Goal: Manage account settings

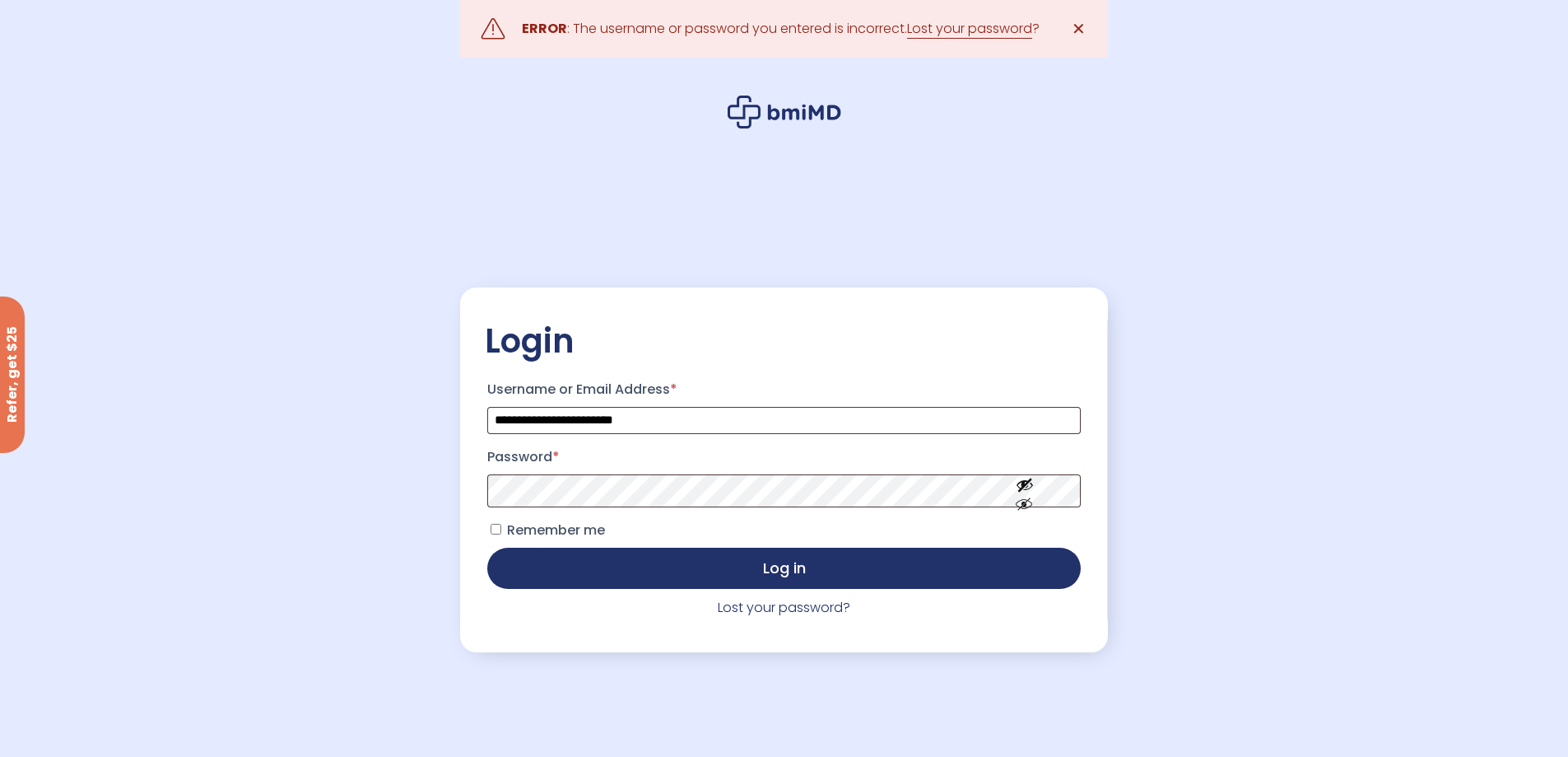
click at [726, 464] on label "Password *" at bounding box center [784, 457] width 593 height 26
click at [1034, 514] on button "Show password" at bounding box center [1025, 517] width 92 height 57
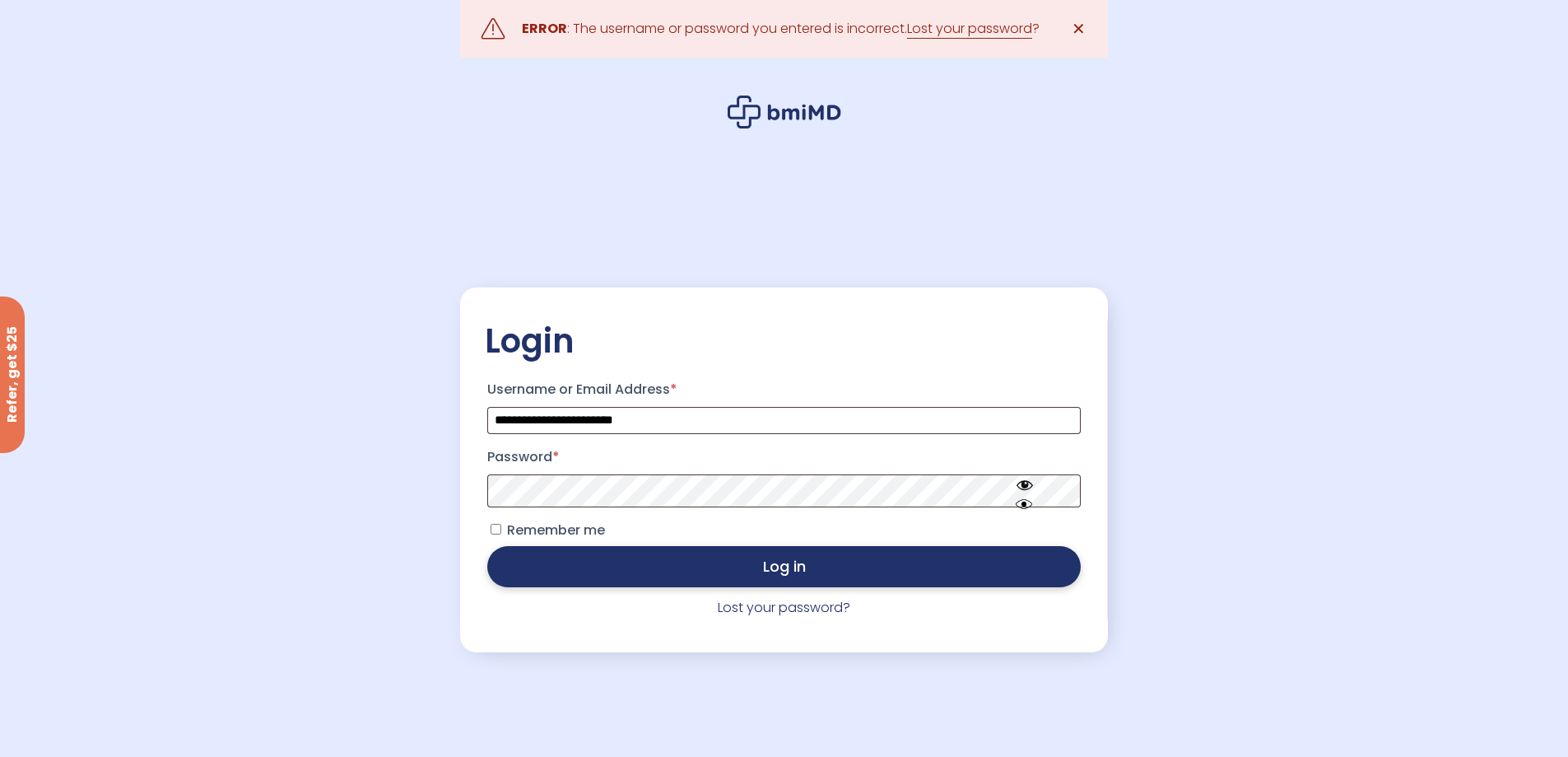
click at [684, 561] on button "Log in" at bounding box center [784, 566] width 593 height 41
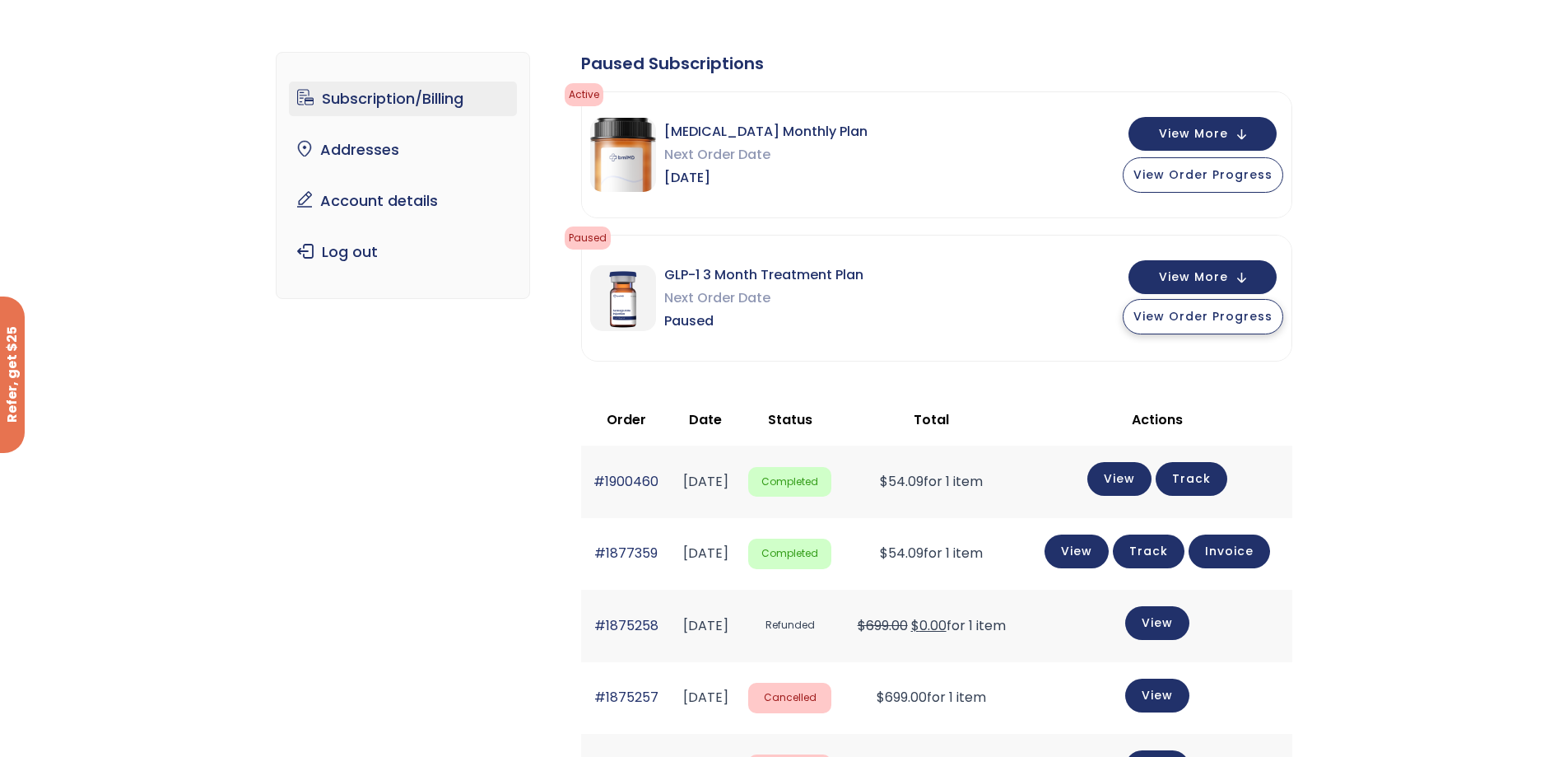
scroll to position [82, 0]
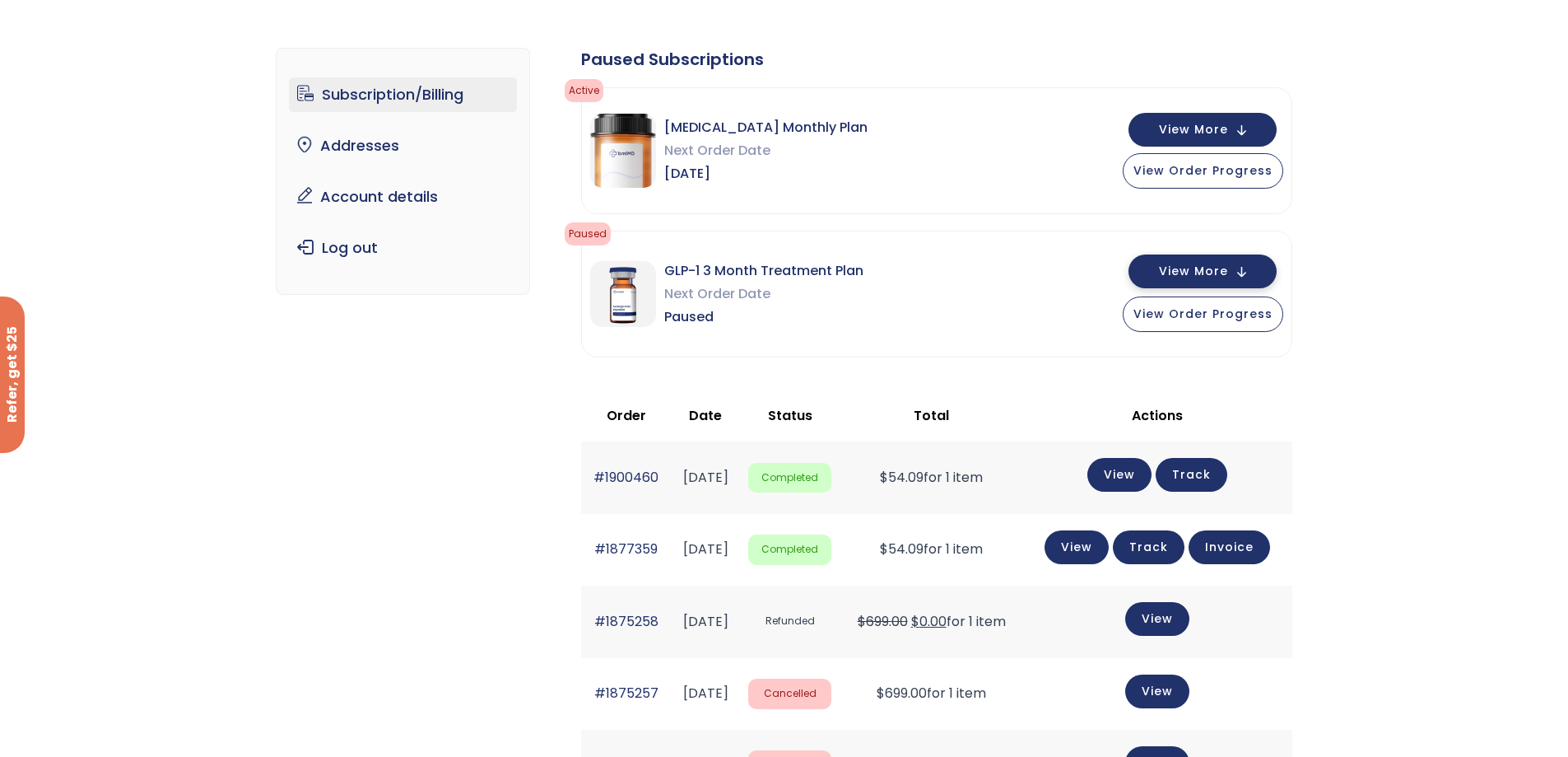
click at [1191, 276] on span "View More" at bounding box center [1193, 271] width 69 height 11
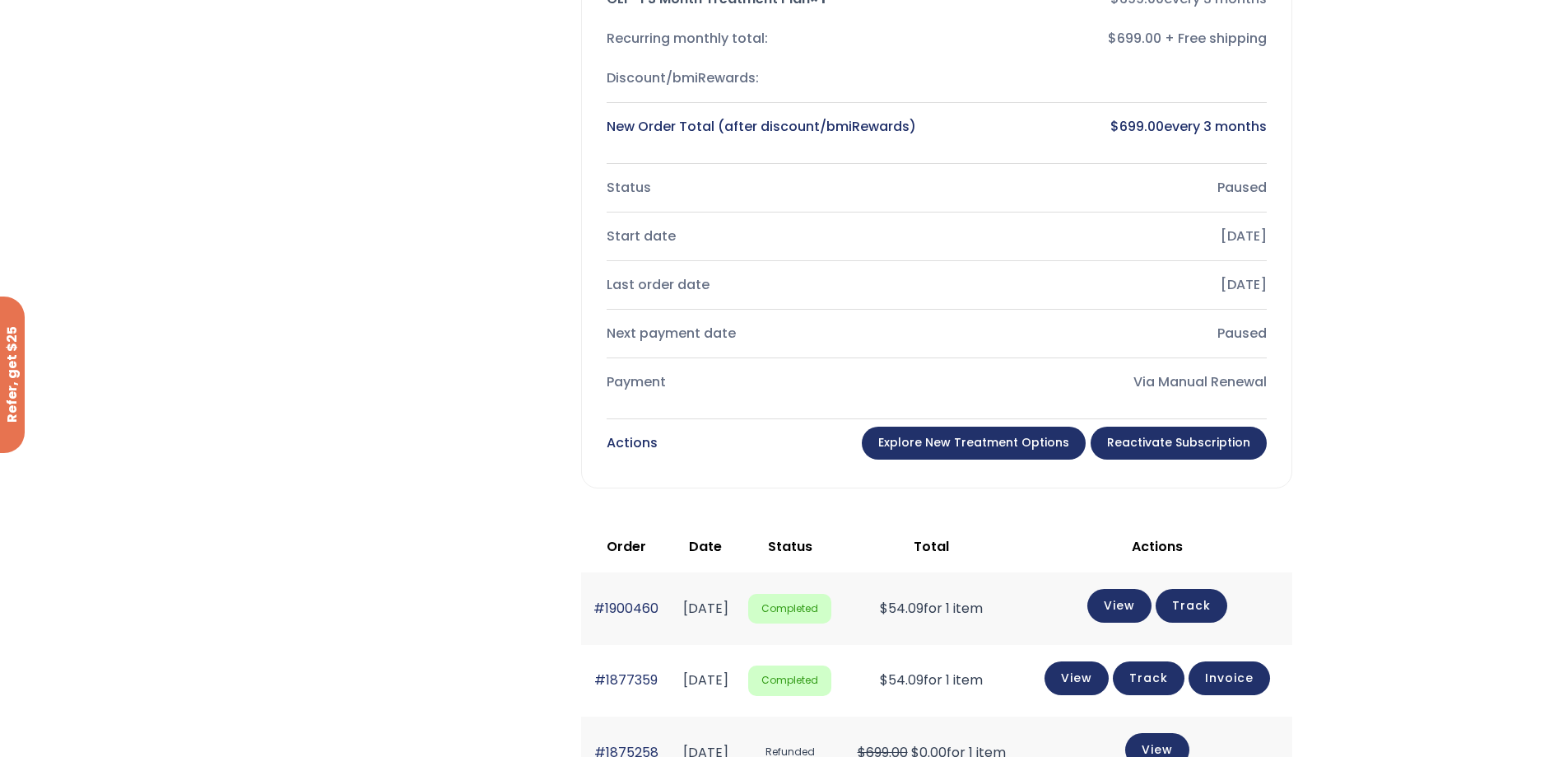
scroll to position [494, 0]
click at [1048, 437] on link "Explore New Treatment Options" at bounding box center [974, 442] width 224 height 33
